Goal: Task Accomplishment & Management: Use online tool/utility

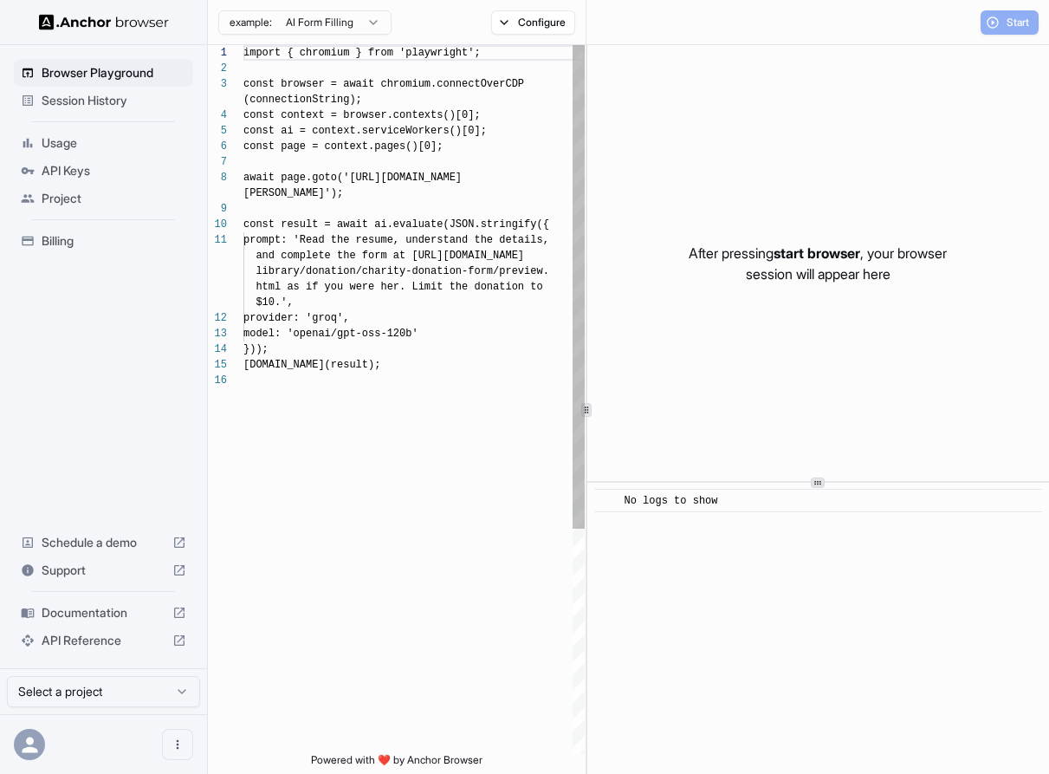
scroll to position [125, 0]
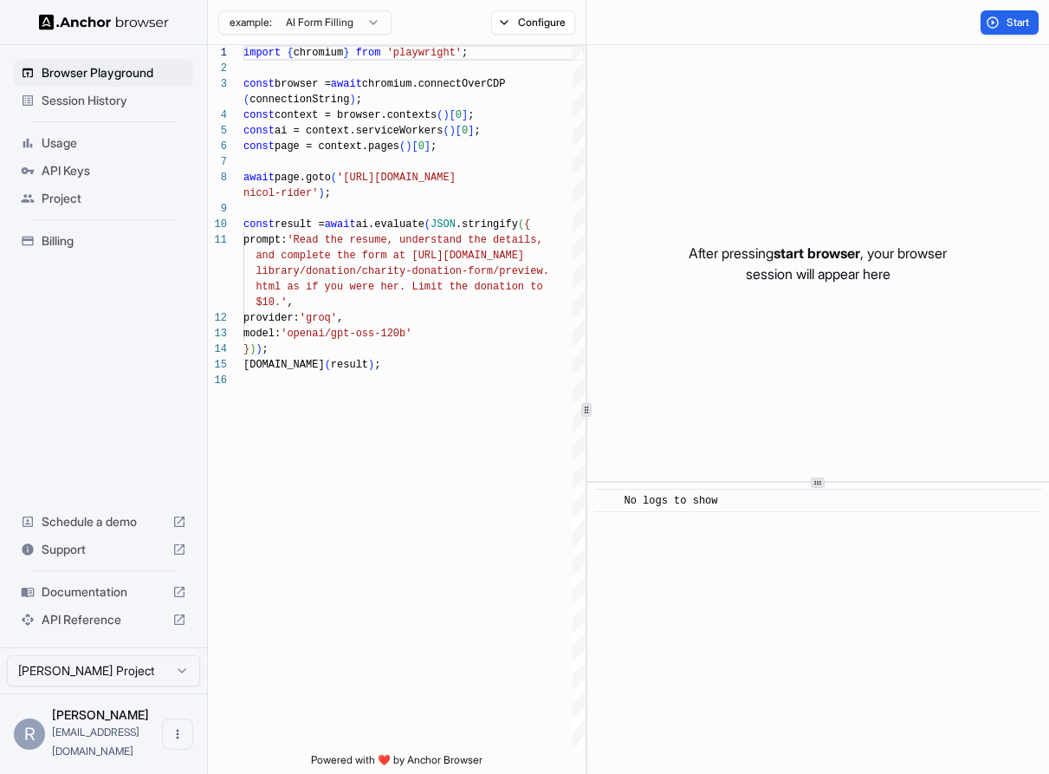
click at [103, 105] on span "Session History" at bounding box center [114, 100] width 145 height 17
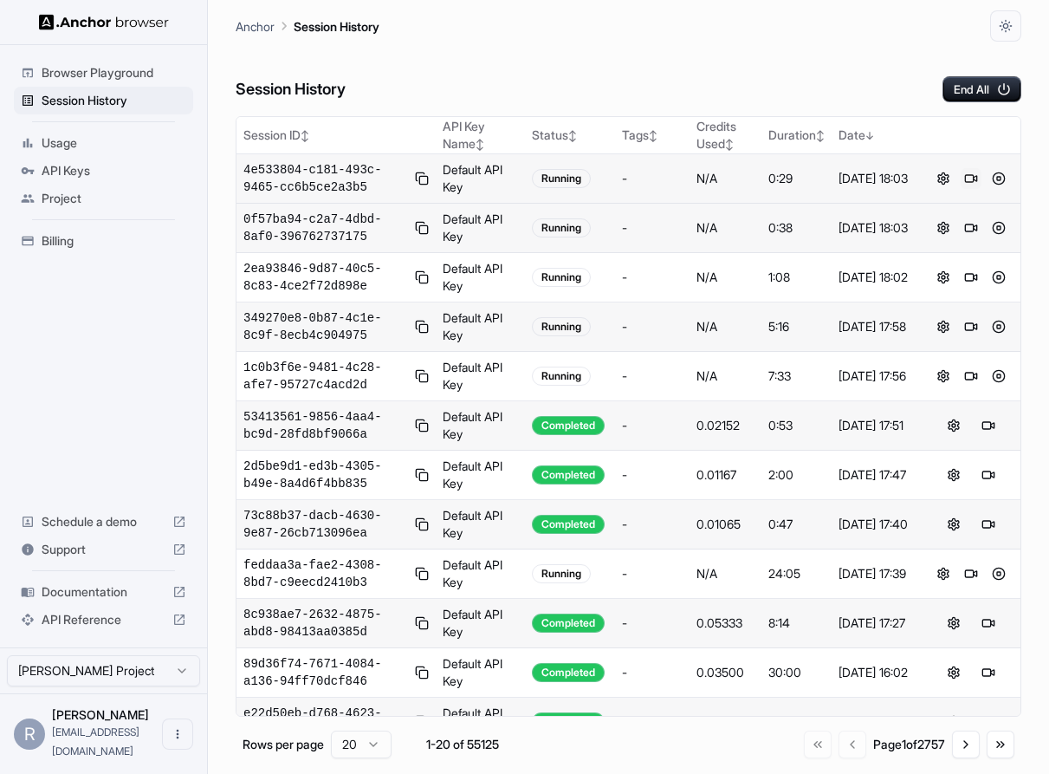
click at [969, 177] on button at bounding box center [971, 178] width 21 height 21
click at [775, 82] on div "Session History End All" at bounding box center [629, 72] width 786 height 61
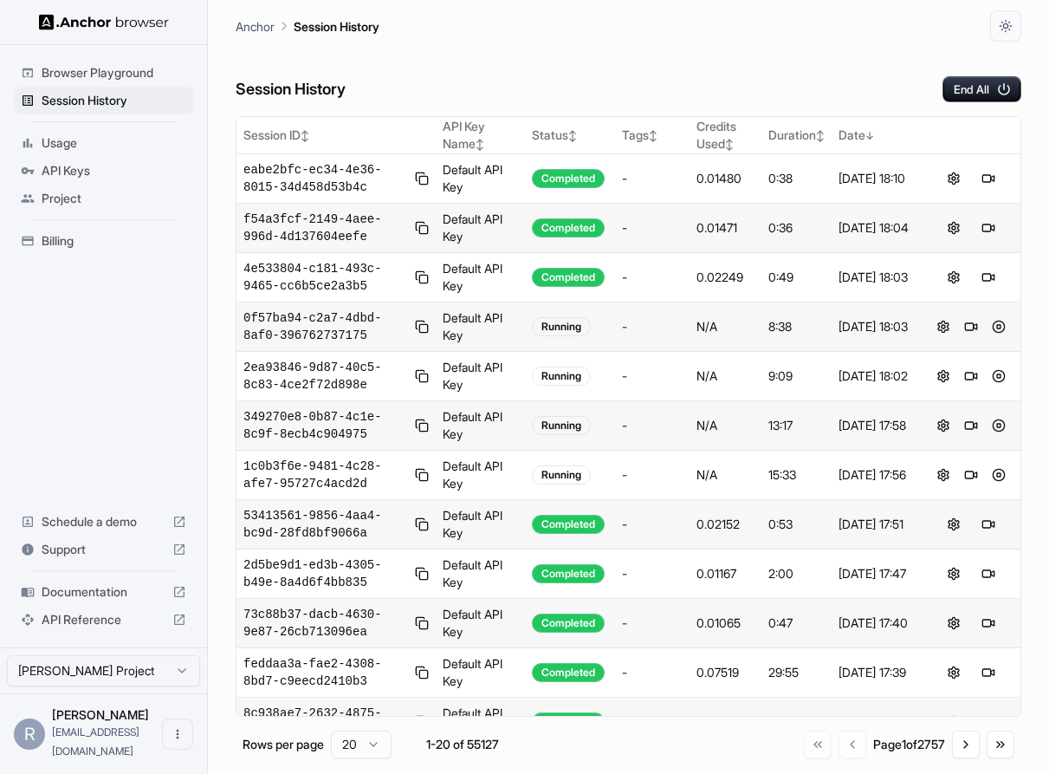
click at [83, 374] on div "Browser Playground Session History Usage API Keys Project Billing Schedule a de…" at bounding box center [103, 346] width 207 height 602
click at [130, 76] on span "Browser Playground" at bounding box center [114, 72] width 145 height 17
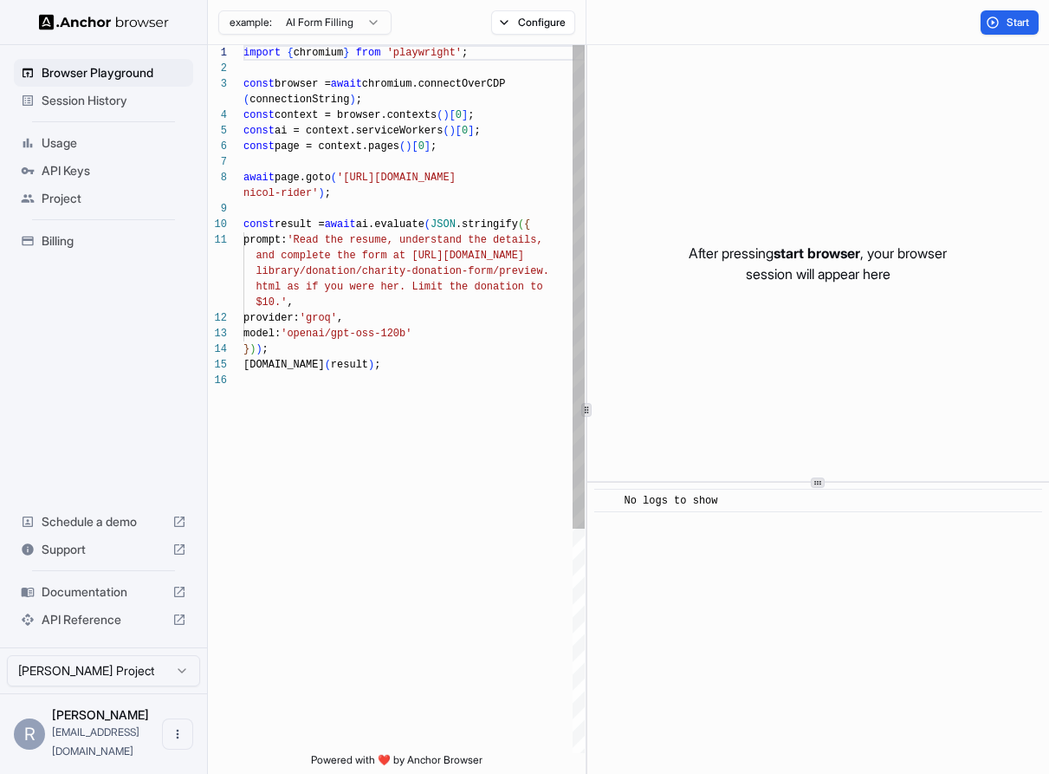
scroll to position [125, 0]
click at [425, 277] on div "import { chromium } from 'playwright' ; const browser = await chromium.connectO…" at bounding box center [413, 562] width 341 height 1035
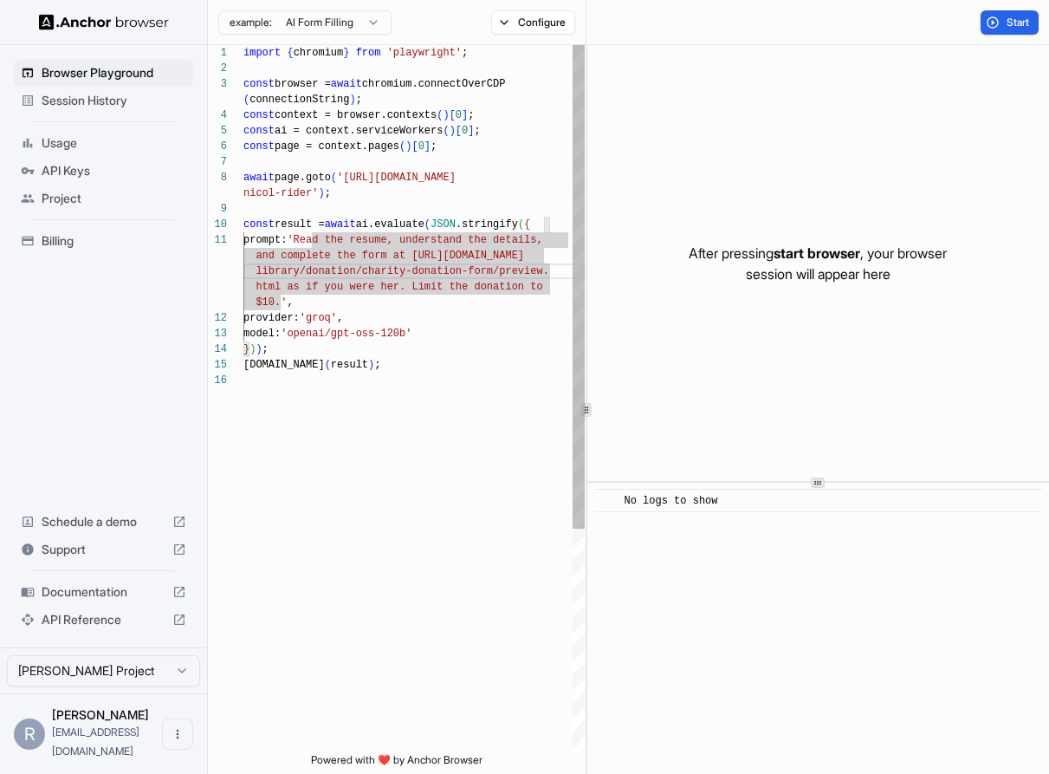
type textarea "**********"
click at [423, 390] on div "import { chromium } from 'playwright' ; const browser = await chromium.connectO…" at bounding box center [413, 562] width 341 height 1035
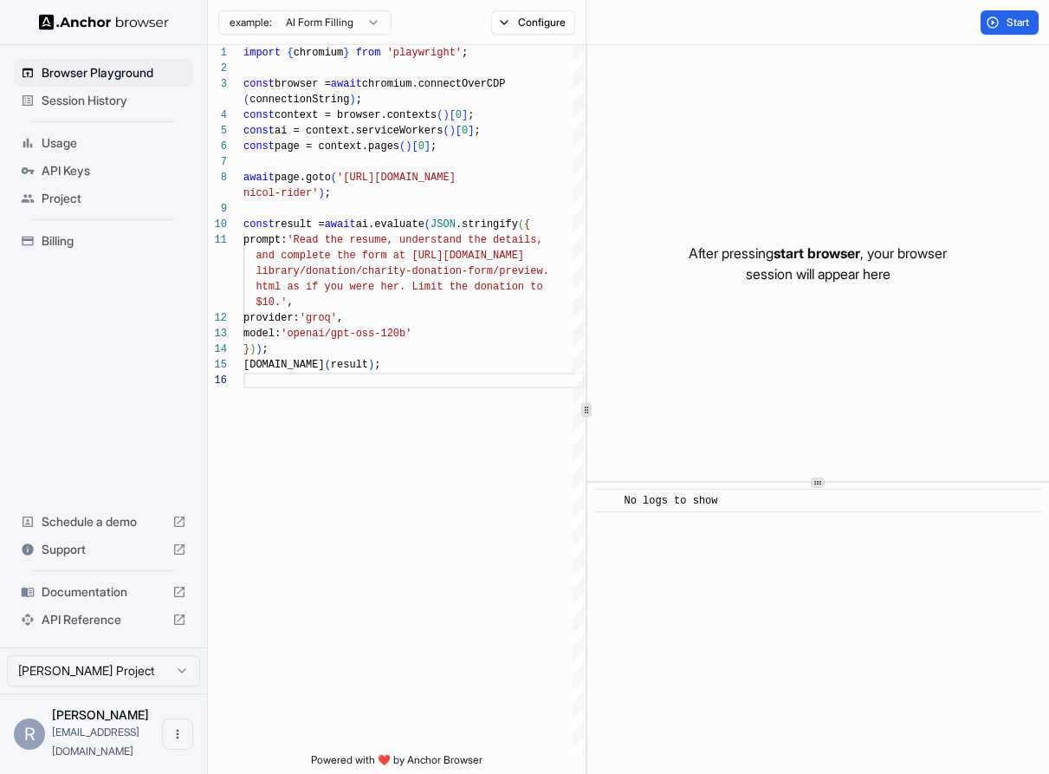
click at [90, 201] on span "Project" at bounding box center [114, 198] width 145 height 17
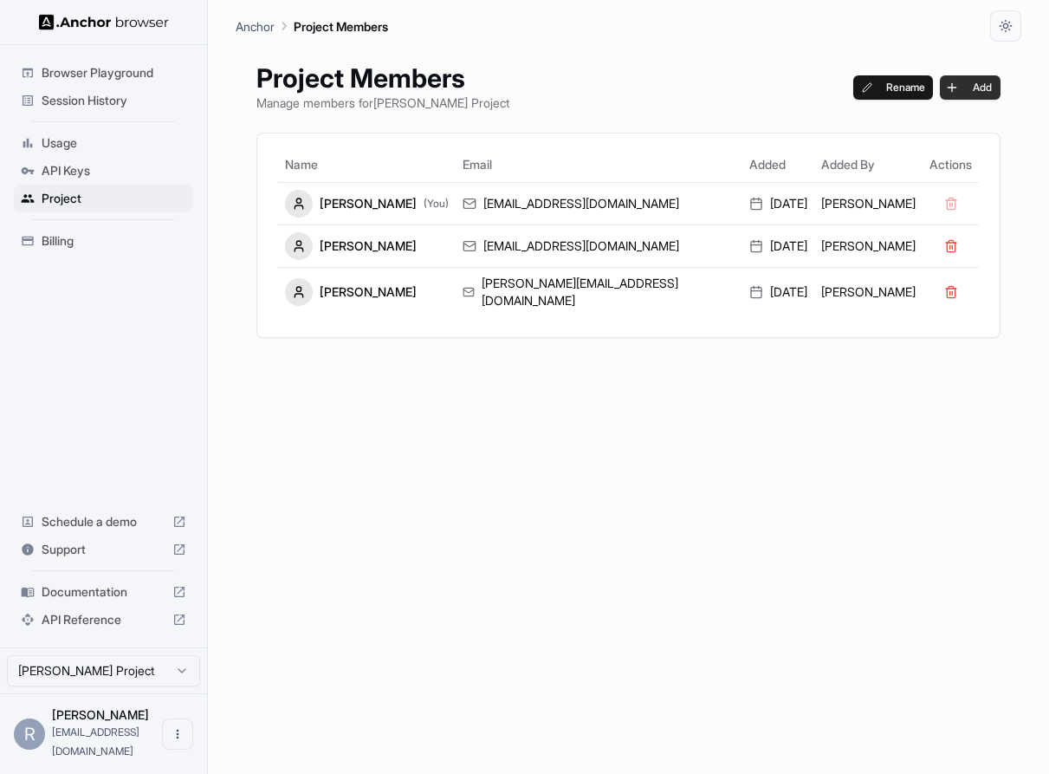
click at [940, 86] on button "Add" at bounding box center [970, 87] width 61 height 24
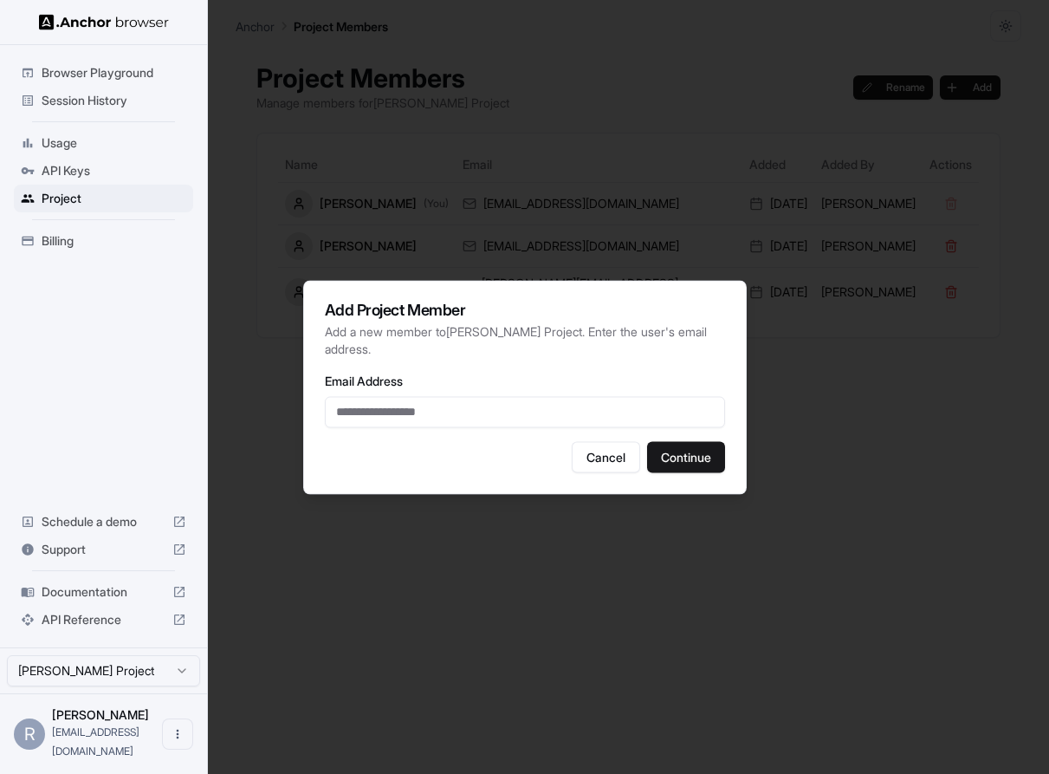
click at [457, 400] on input "Email Address" at bounding box center [525, 411] width 400 height 31
type input "**********"
click at [685, 451] on button "Continue" at bounding box center [686, 456] width 78 height 31
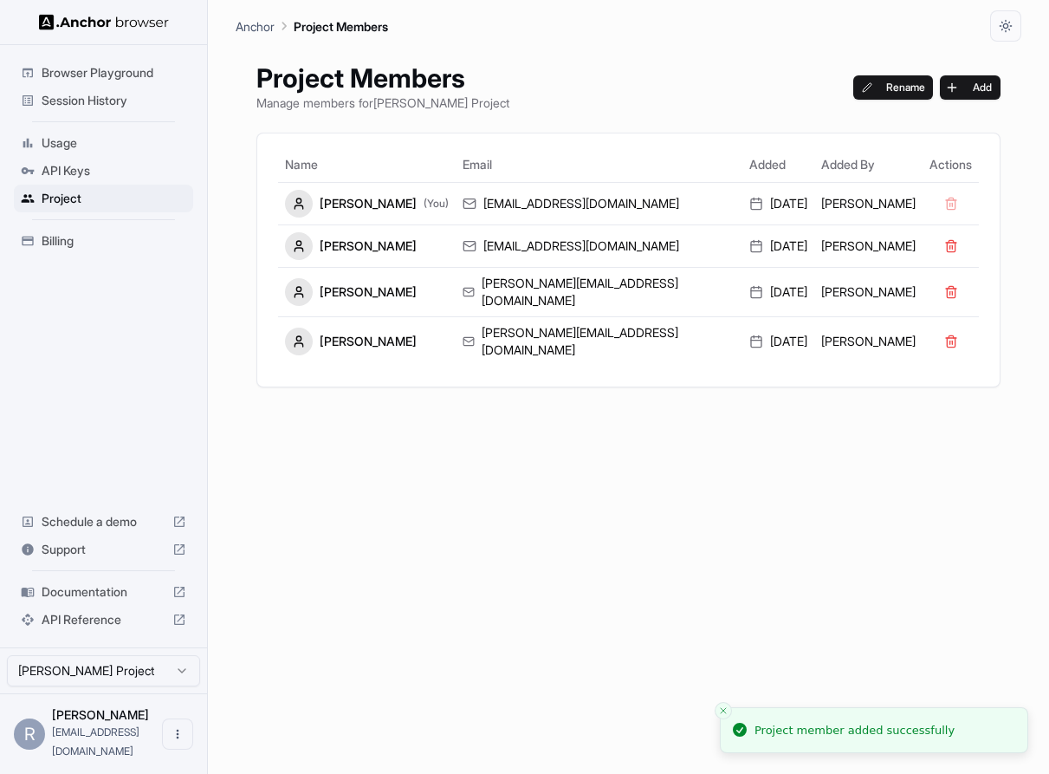
click at [143, 74] on span "Browser Playground" at bounding box center [114, 72] width 145 height 17
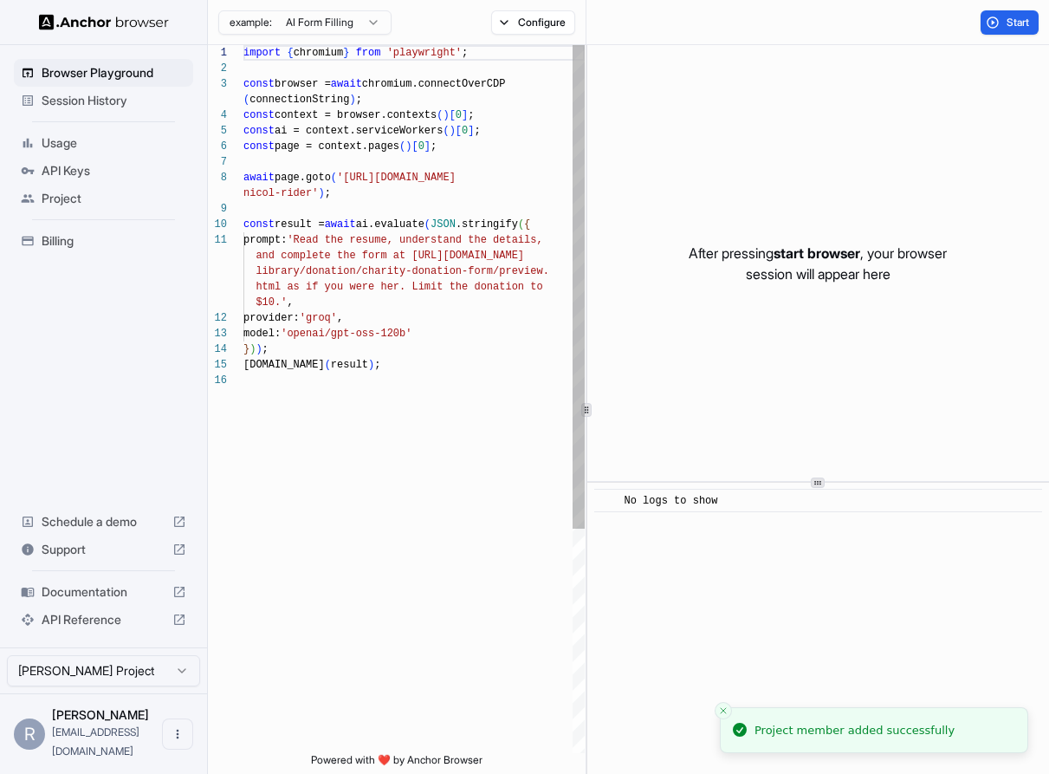
scroll to position [125, 0]
